Goal: Task Accomplishment & Management: Use online tool/utility

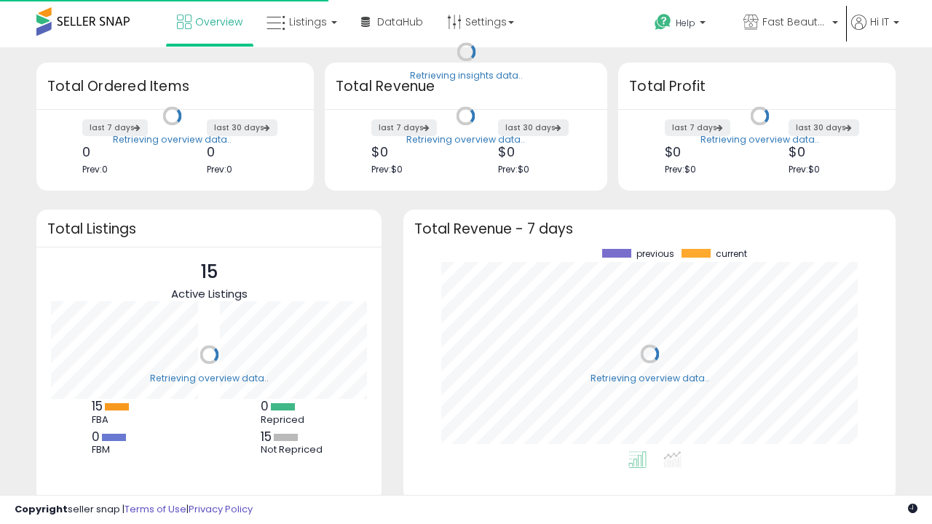
scroll to position [202, 463]
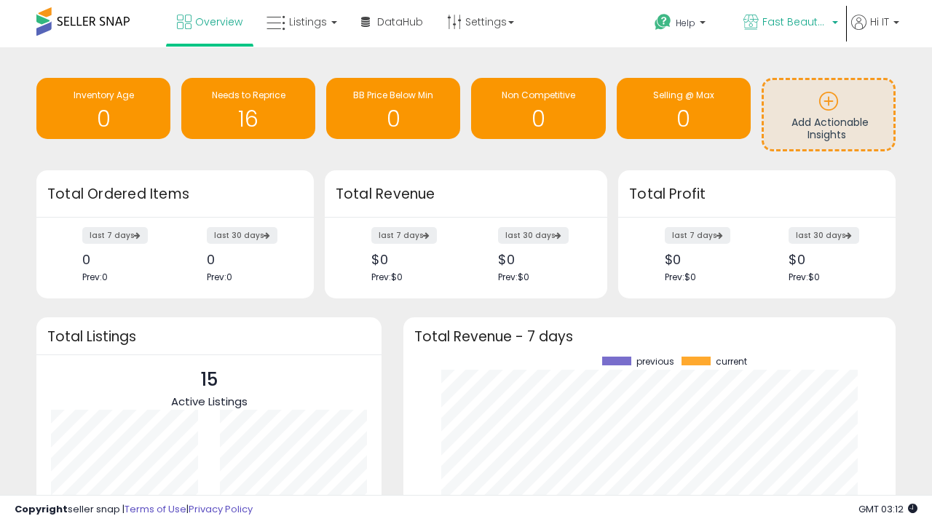
click at [790, 23] on span "Fast Beauty ([GEOGRAPHIC_DATA])" at bounding box center [796, 22] width 66 height 15
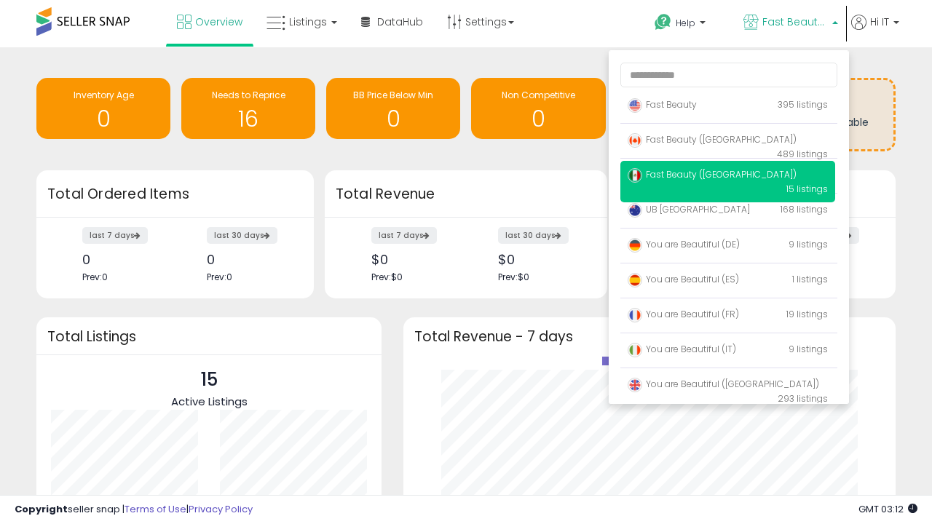
click at [728, 387] on span "You are Beautiful ([GEOGRAPHIC_DATA])" at bounding box center [724, 384] width 192 height 12
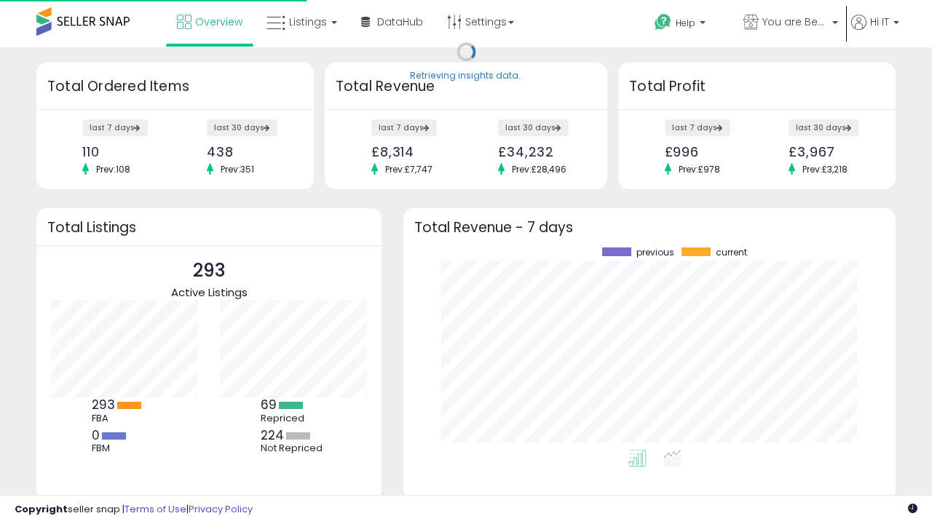
scroll to position [202, 463]
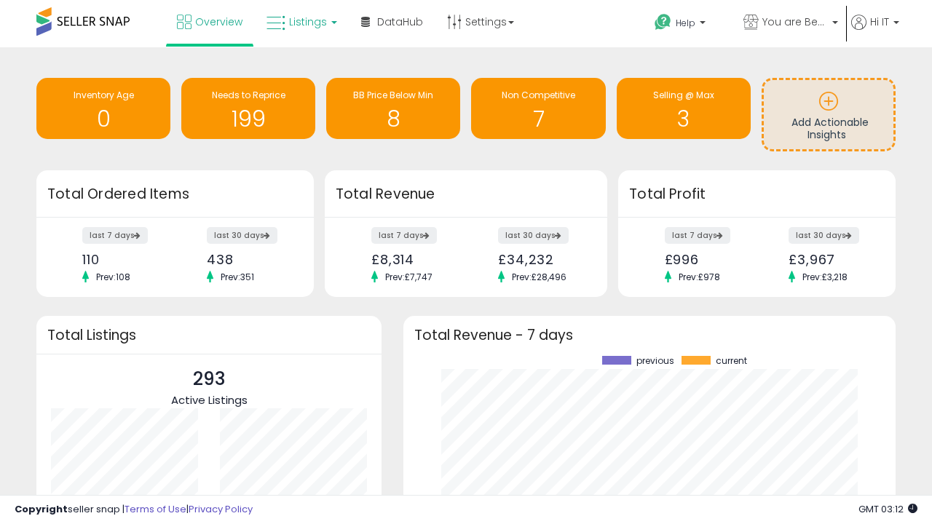
click at [300, 22] on span "Listings" at bounding box center [308, 22] width 38 height 15
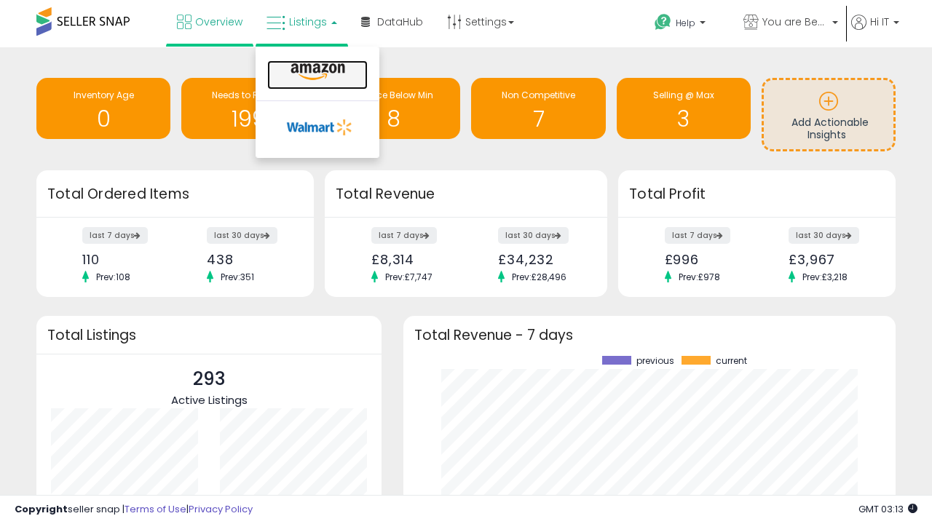
click at [316, 72] on icon at bounding box center [317, 72] width 63 height 19
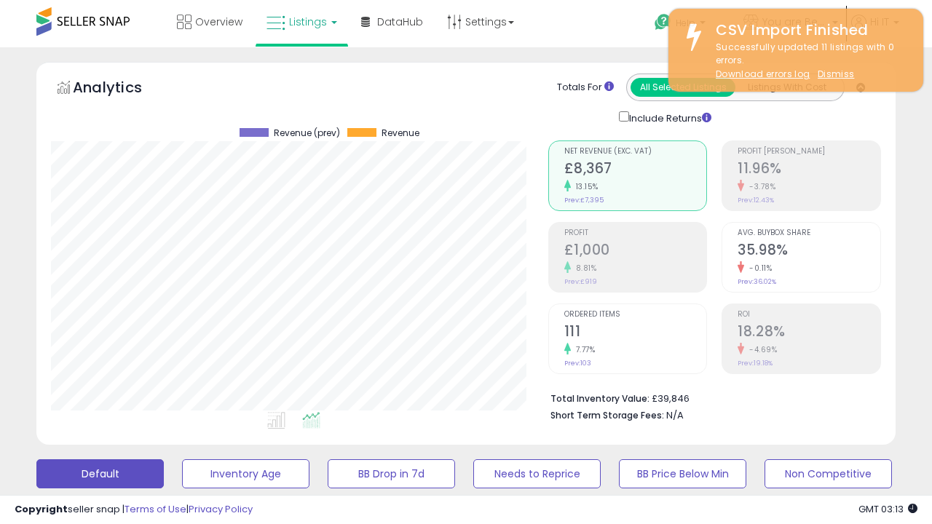
scroll to position [299, 497]
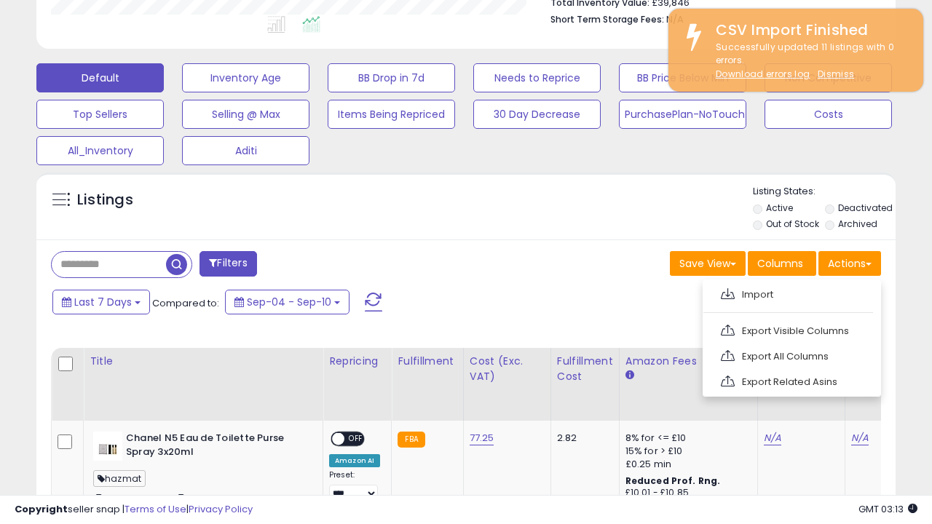
click at [728, 292] on span at bounding box center [728, 293] width 14 height 11
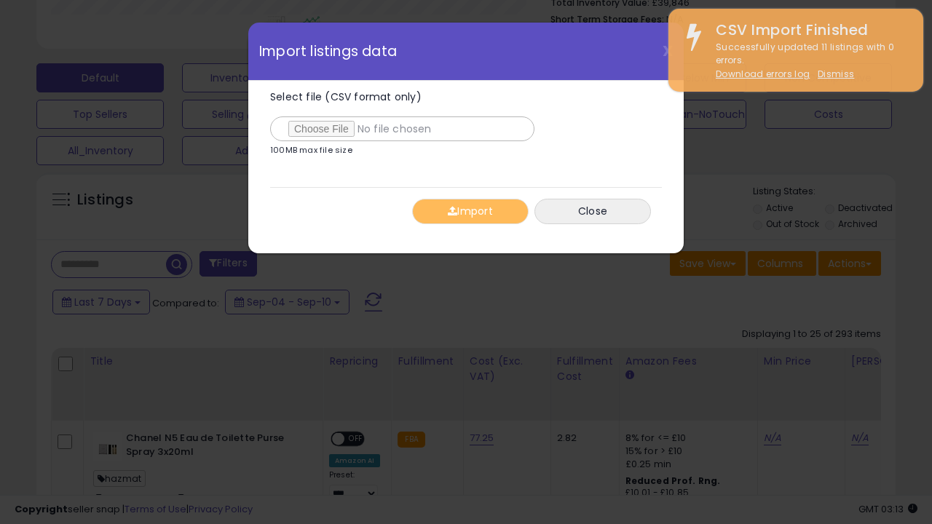
type input "**********"
click at [470, 211] on button "Import" at bounding box center [470, 211] width 117 height 25
